Goal: Information Seeking & Learning: Find specific fact

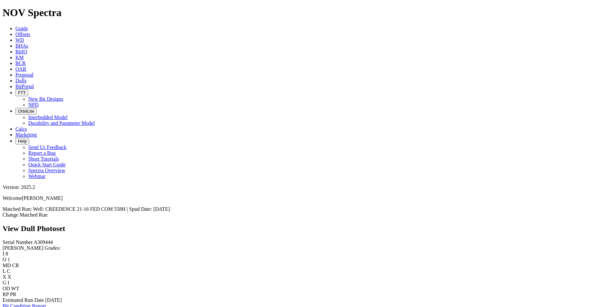
scroll to position [386, 0]
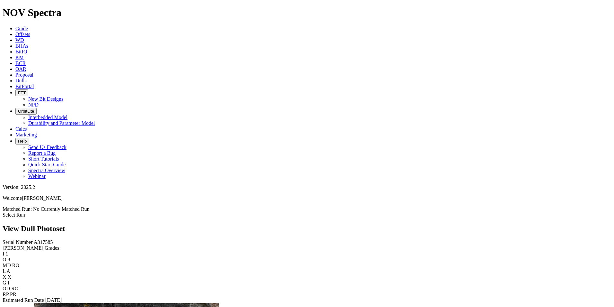
scroll to position [675, 0]
click at [27, 78] on span "Dulls" at bounding box center [20, 80] width 11 height 5
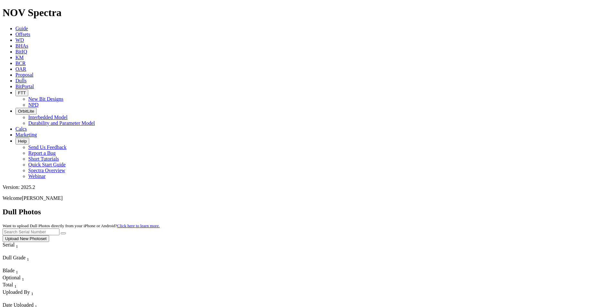
click at [59, 228] on input "text" at bounding box center [31, 231] width 57 height 7
click at [61, 232] on button "submit" at bounding box center [63, 233] width 5 height 2
drag, startPoint x: 494, startPoint y: 32, endPoint x: 434, endPoint y: 29, distance: 60.5
click at [434, 207] on div "Dull Photos Want to upload Dull Photos directly from your iPhone or Android? Cl…" at bounding box center [307, 224] width 609 height 34
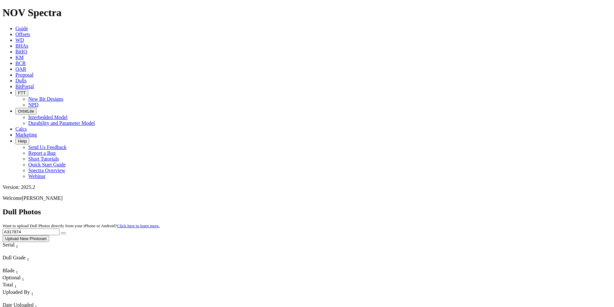
click at [61, 232] on button "submit" at bounding box center [63, 233] width 5 height 2
drag, startPoint x: 487, startPoint y: 29, endPoint x: 426, endPoint y: 28, distance: 60.7
click at [426, 207] on div "Dull Photos Want to upload Dull Photos directly from your iPhone or Android? Cl…" at bounding box center [307, 224] width 609 height 34
click at [61, 232] on button "submit" at bounding box center [63, 233] width 5 height 2
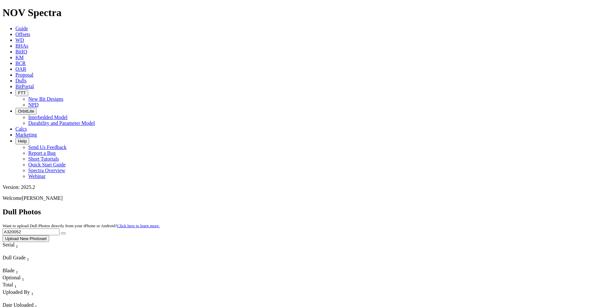
drag, startPoint x: 484, startPoint y: 27, endPoint x: 440, endPoint y: 25, distance: 44.4
click at [443, 207] on div "Dull Photos Want to upload Dull Photos directly from your iPhone or Android? Cl…" at bounding box center [307, 224] width 609 height 34
type input "A318688"
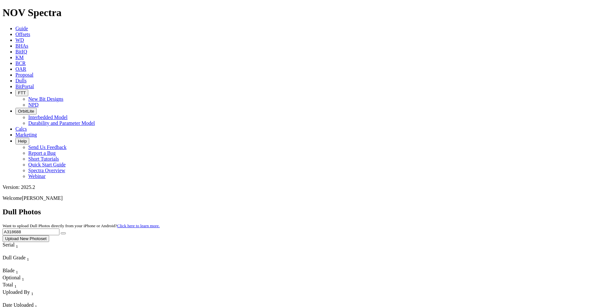
click at [61, 232] on button "submit" at bounding box center [63, 233] width 5 height 2
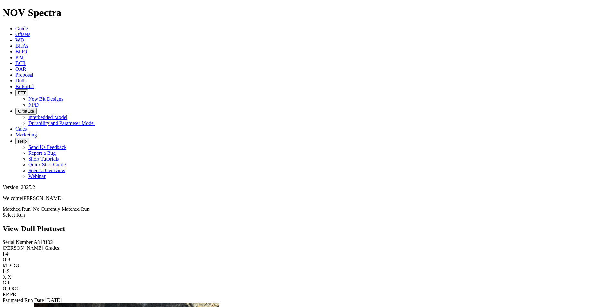
scroll to position [904, 0]
click at [15, 78] on icon at bounding box center [15, 80] width 0 height 5
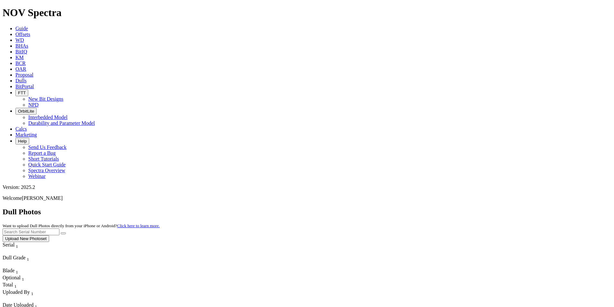
click at [59, 228] on input "text" at bounding box center [31, 231] width 57 height 7
type input "A317551"
click at [61, 232] on button "submit" at bounding box center [63, 233] width 5 height 2
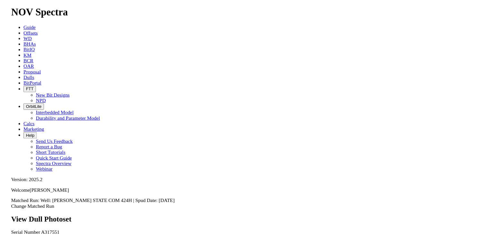
scroll to position [964, 0]
